Goal: Task Accomplishment & Management: Manage account settings

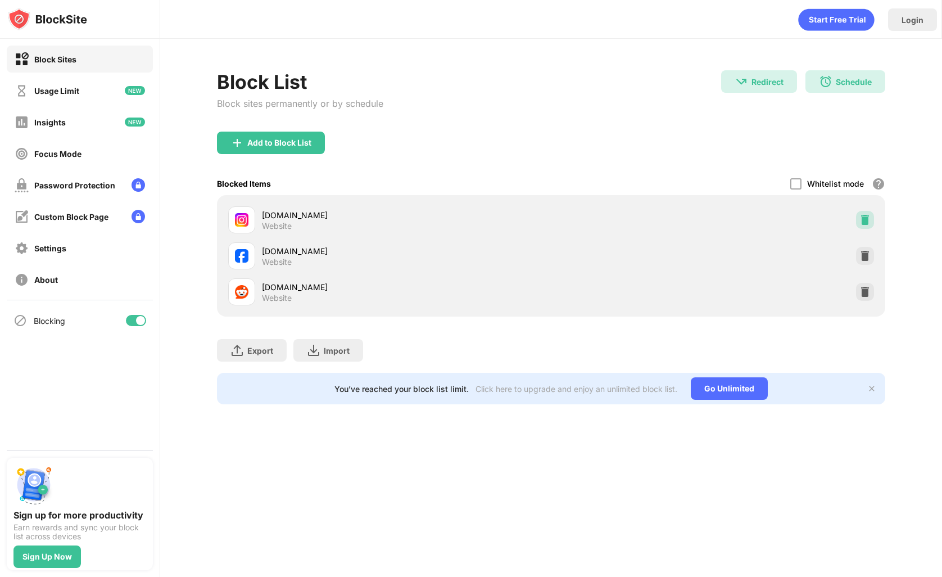
click at [870, 215] on img at bounding box center [865, 219] width 11 height 11
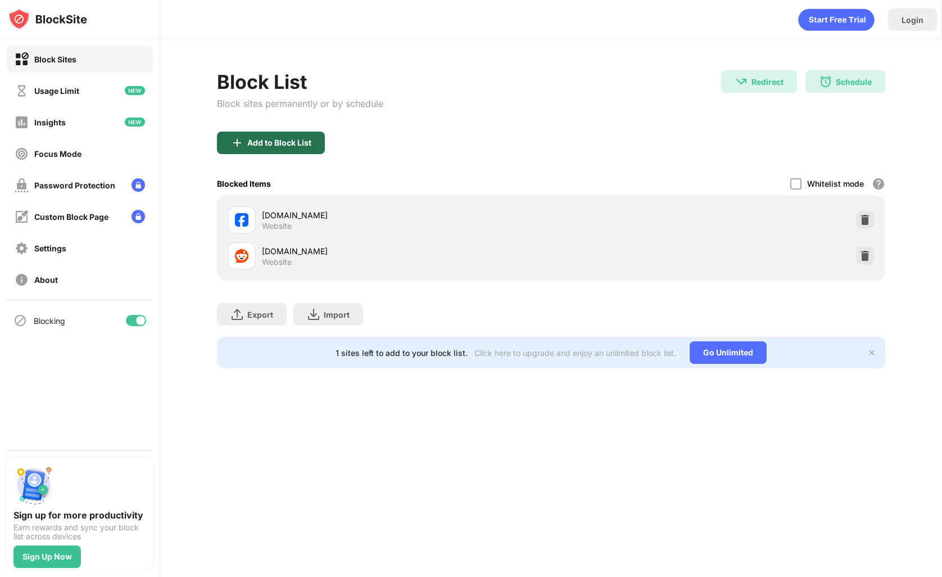
click at [297, 151] on div "Add to Block List" at bounding box center [271, 143] width 108 height 22
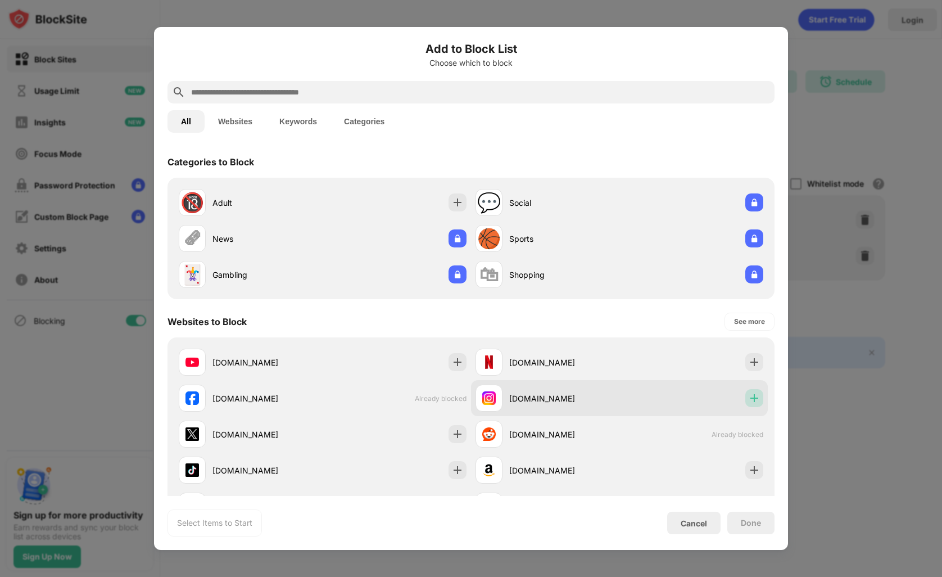
click at [749, 399] on img at bounding box center [754, 397] width 11 height 11
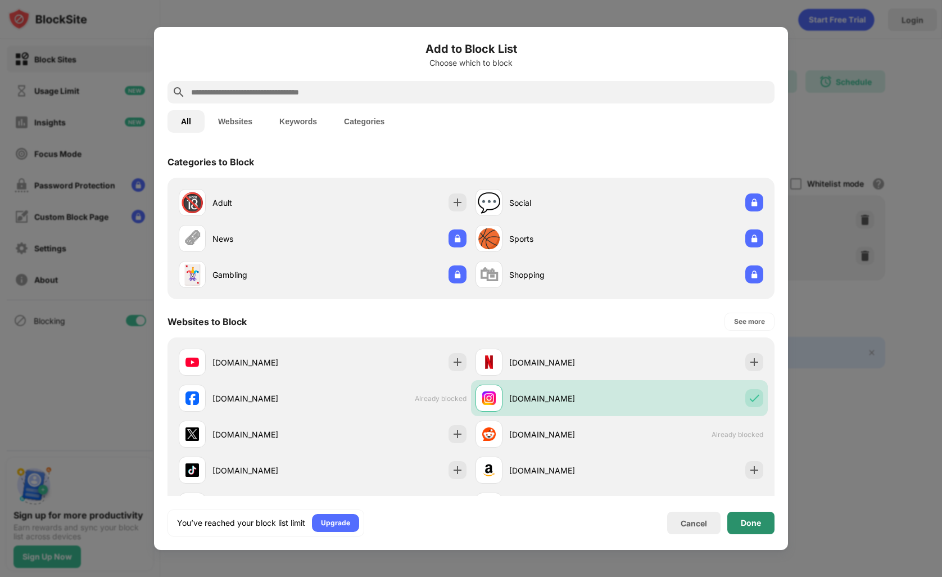
click at [755, 517] on div "Done" at bounding box center [751, 523] width 47 height 22
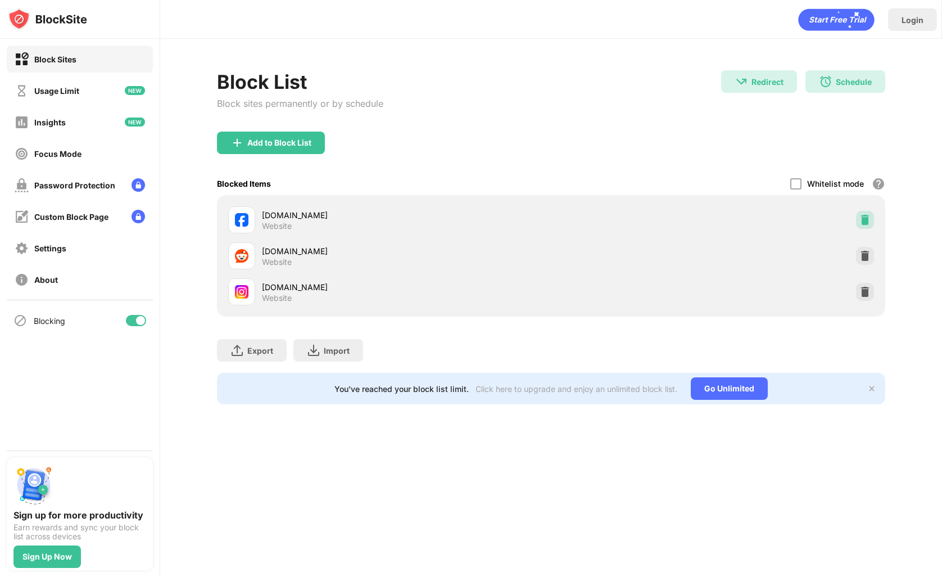
click at [868, 214] on img at bounding box center [865, 219] width 11 height 11
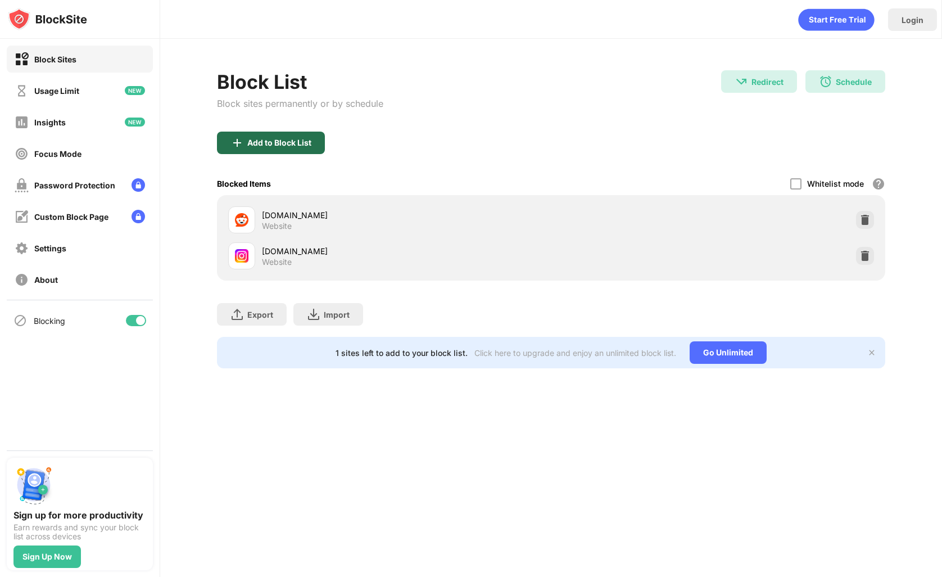
click at [277, 138] on div "Add to Block List" at bounding box center [279, 142] width 64 height 9
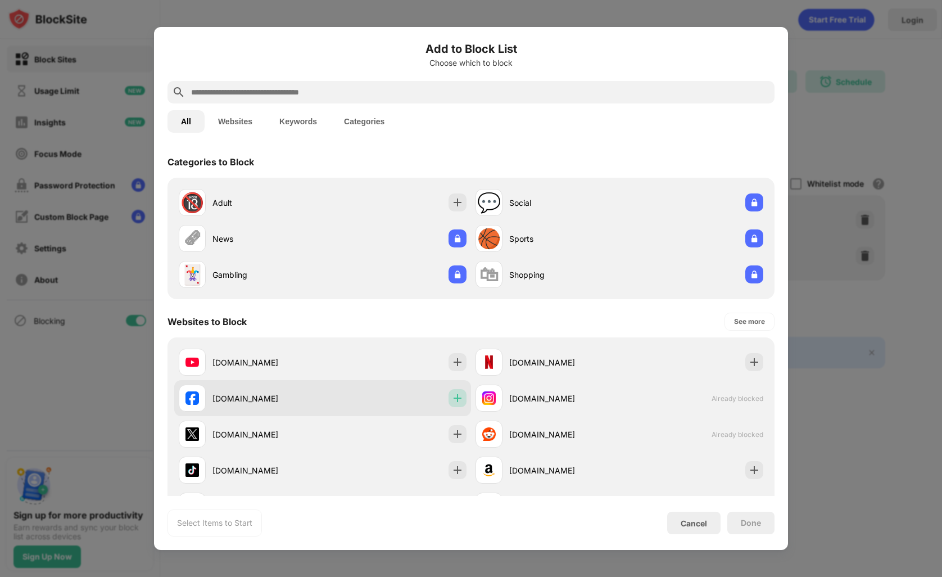
click at [457, 393] on img at bounding box center [457, 397] width 11 height 11
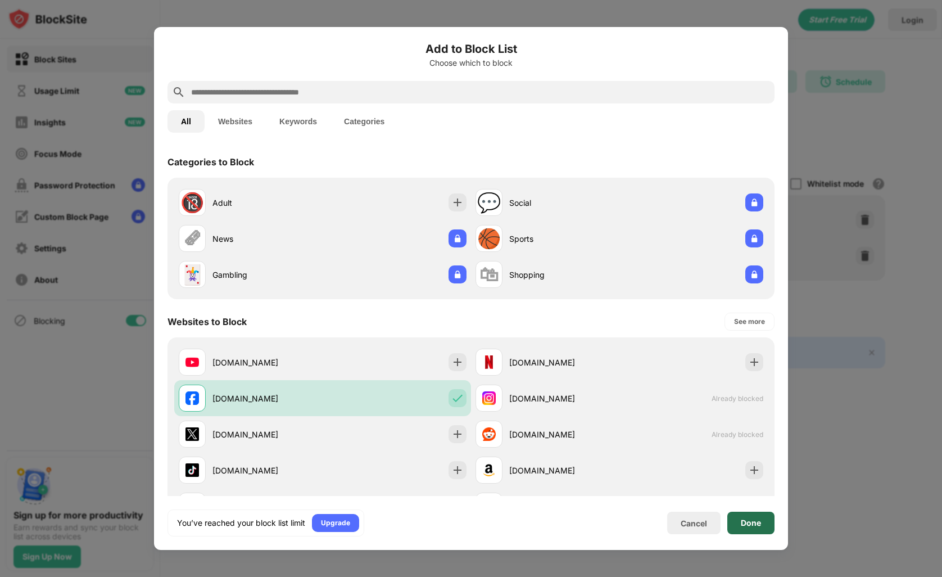
click at [765, 522] on div "Done" at bounding box center [751, 523] width 47 height 22
